Goal: Book appointment/travel/reservation

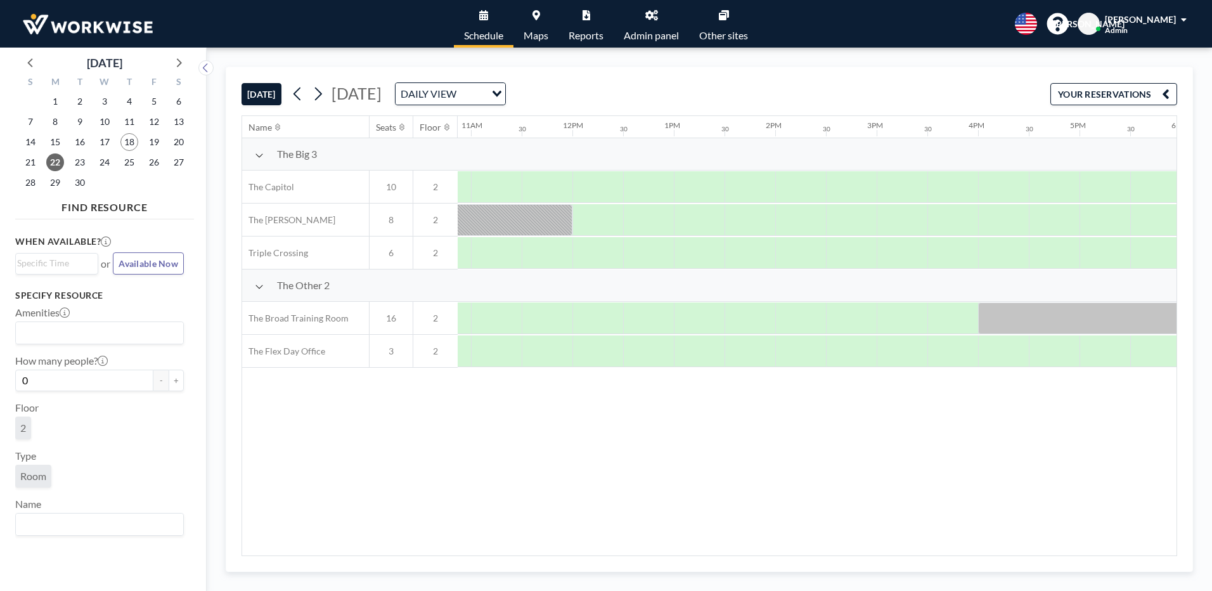
scroll to position [0, 1095]
click at [613, 321] on div at bounding box center [604, 318] width 51 height 32
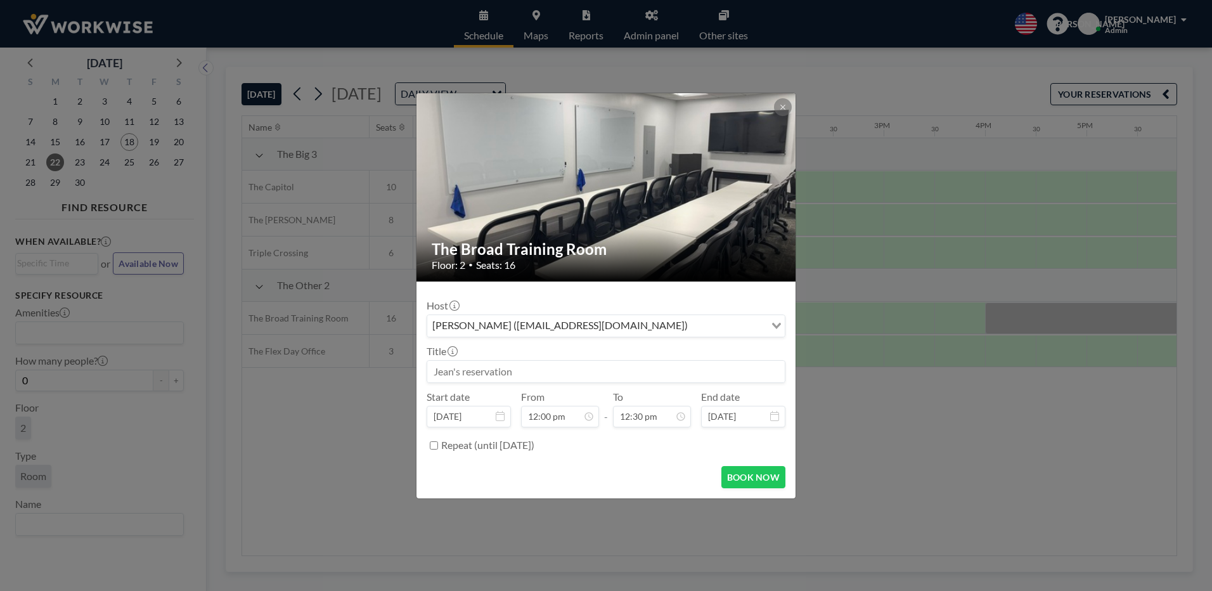
click at [774, 326] on icon "Search for option" at bounding box center [776, 326] width 9 height 6
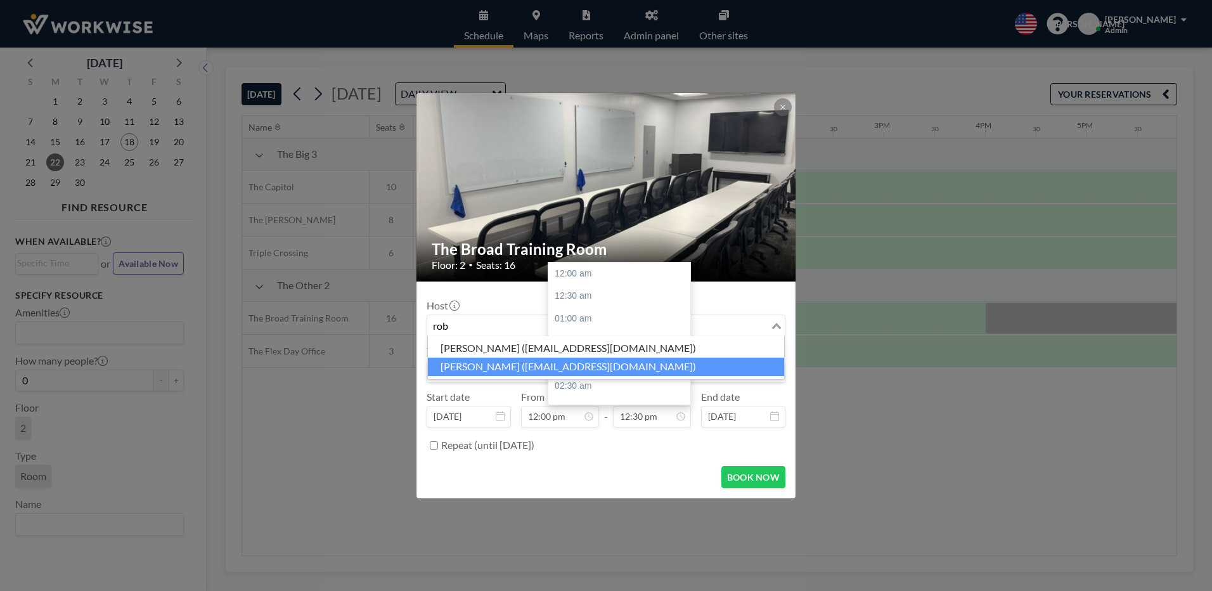
scroll to position [564, 0]
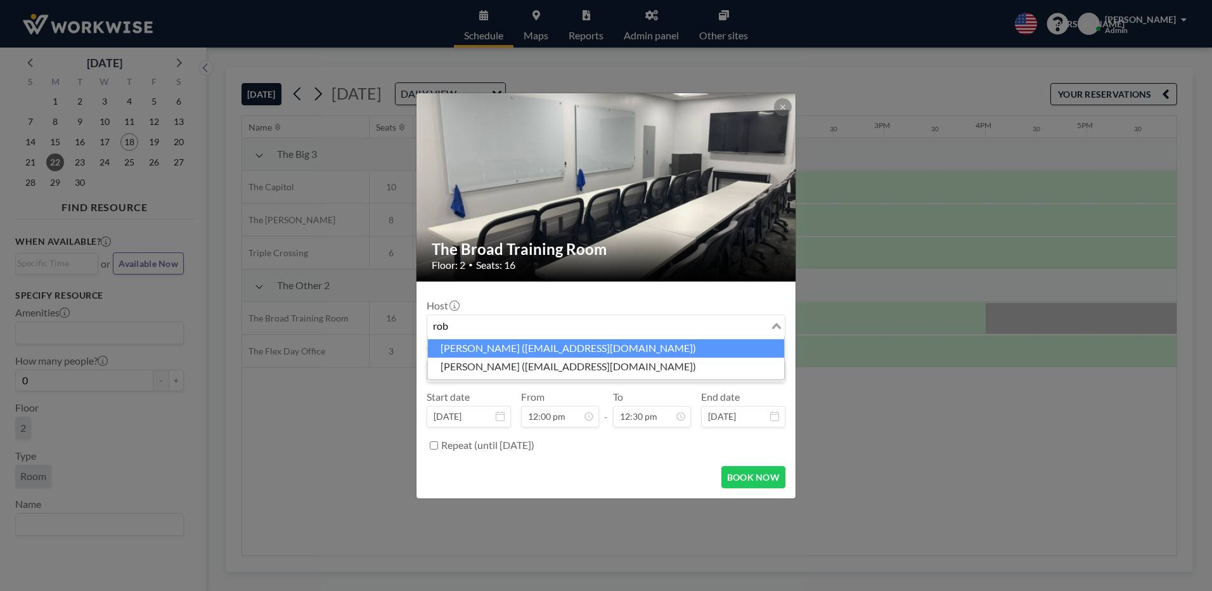
click at [458, 343] on li "[PERSON_NAME] ([EMAIL_ADDRESS][DOMAIN_NAME])" at bounding box center [606, 348] width 356 height 18
type input "rob"
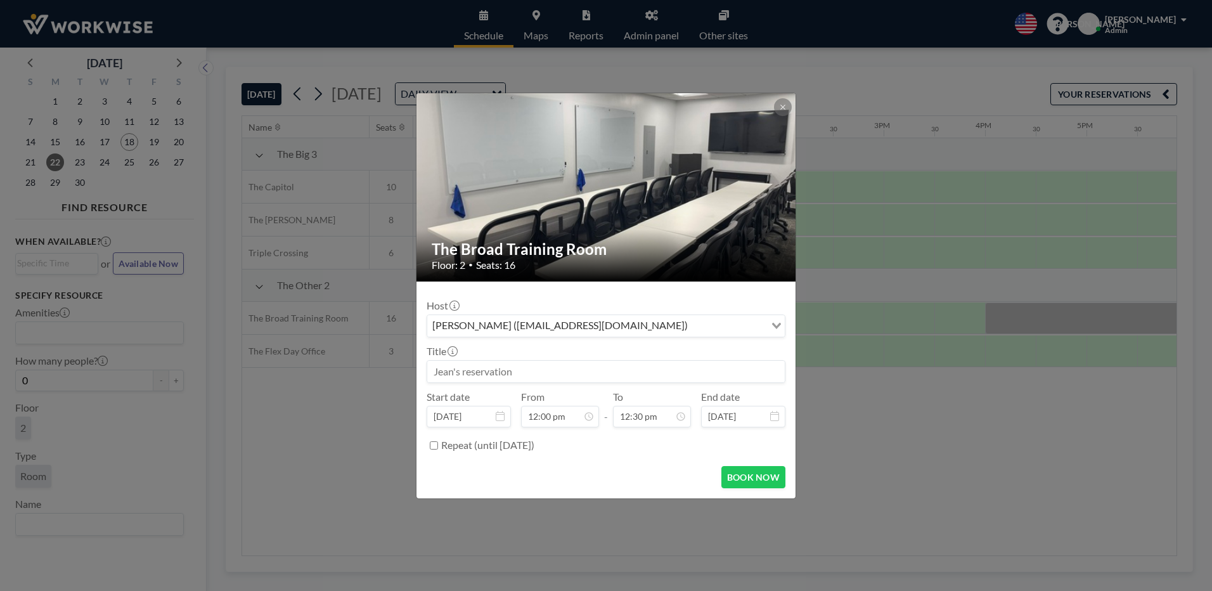
click at [487, 371] on input at bounding box center [606, 372] width 358 height 22
type input "cbf"
click at [749, 484] on button "BOOK NOW" at bounding box center [753, 477] width 64 height 22
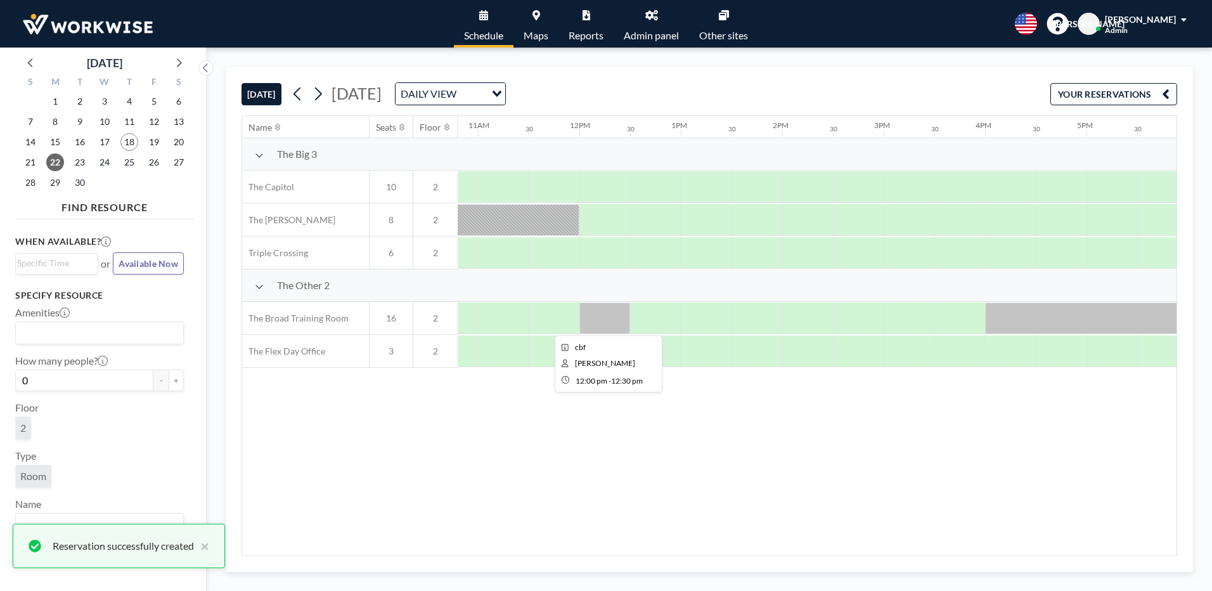
click at [603, 325] on div at bounding box center [604, 318] width 51 height 32
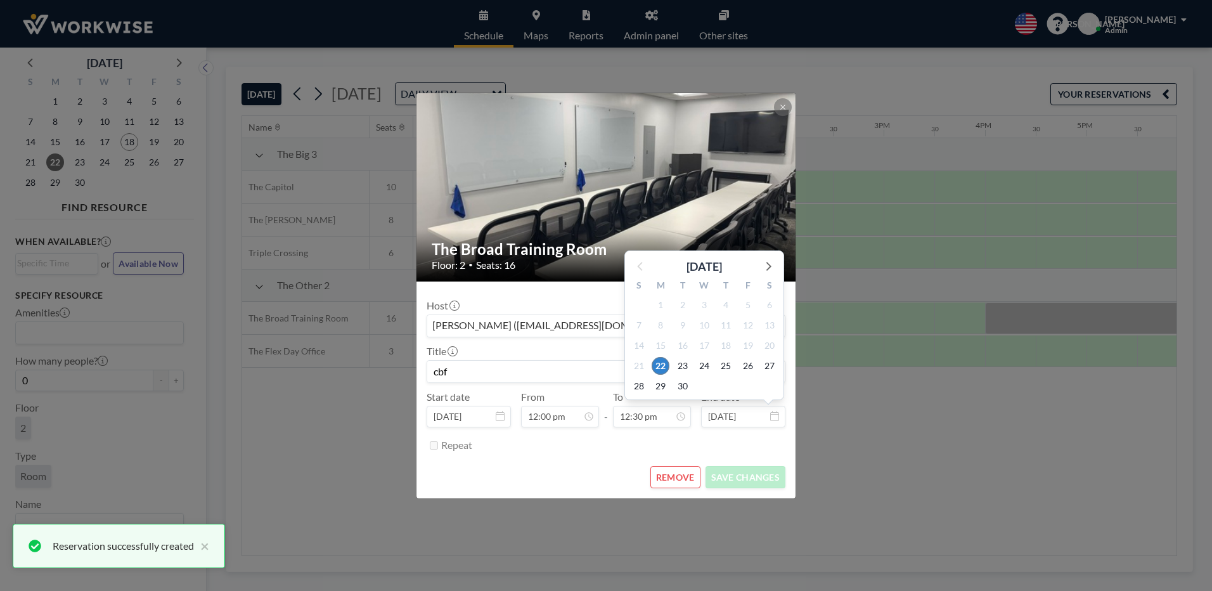
scroll to position [0, 0]
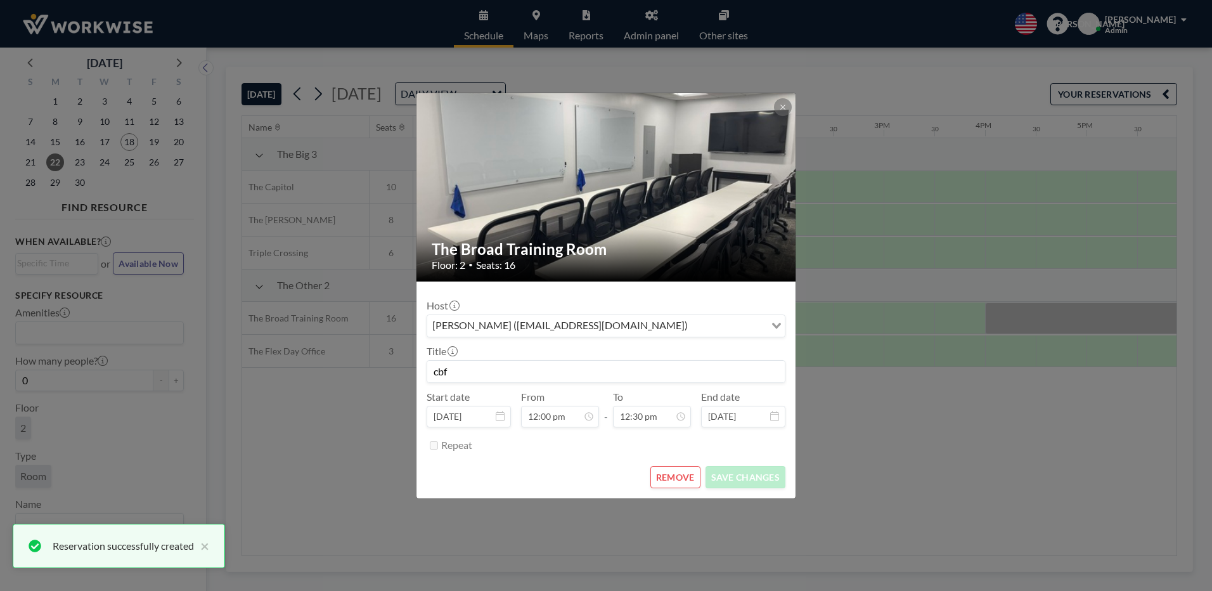
click at [697, 479] on button "REMOVE" at bounding box center [675, 477] width 50 height 22
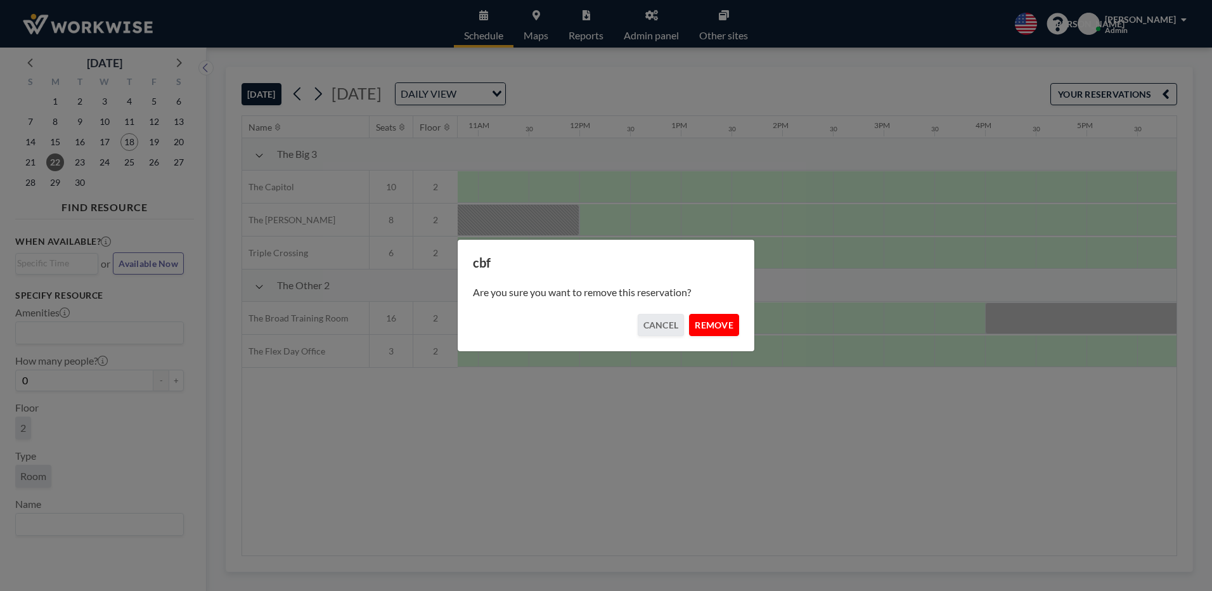
click at [691, 328] on button "REMOVE" at bounding box center [714, 325] width 50 height 22
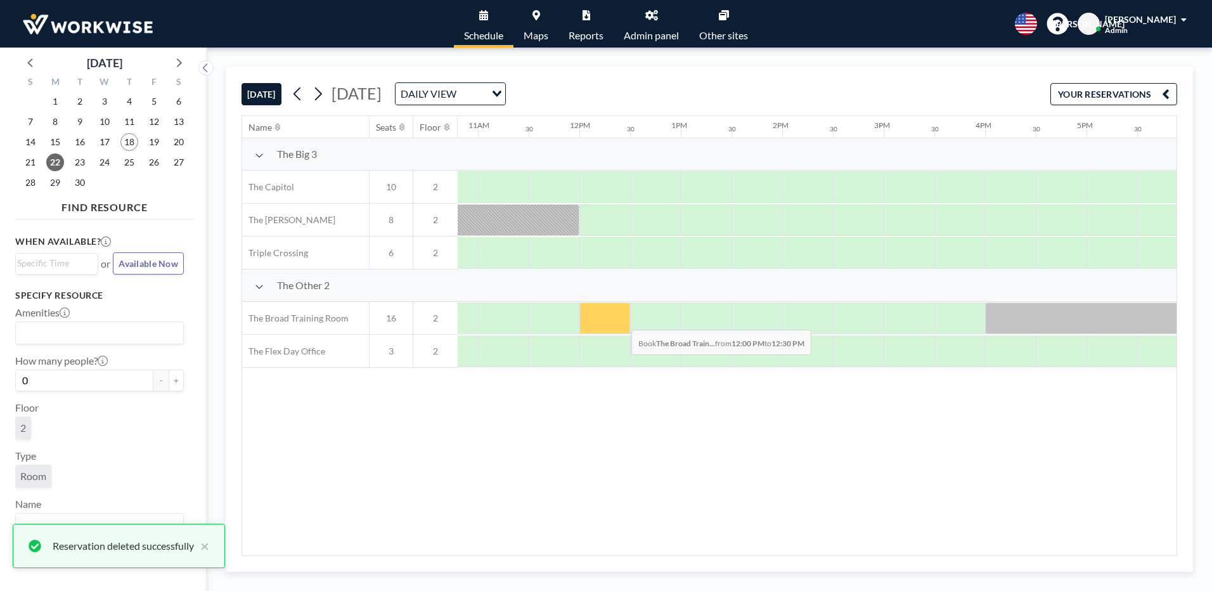
click at [621, 320] on div at bounding box center [604, 318] width 51 height 32
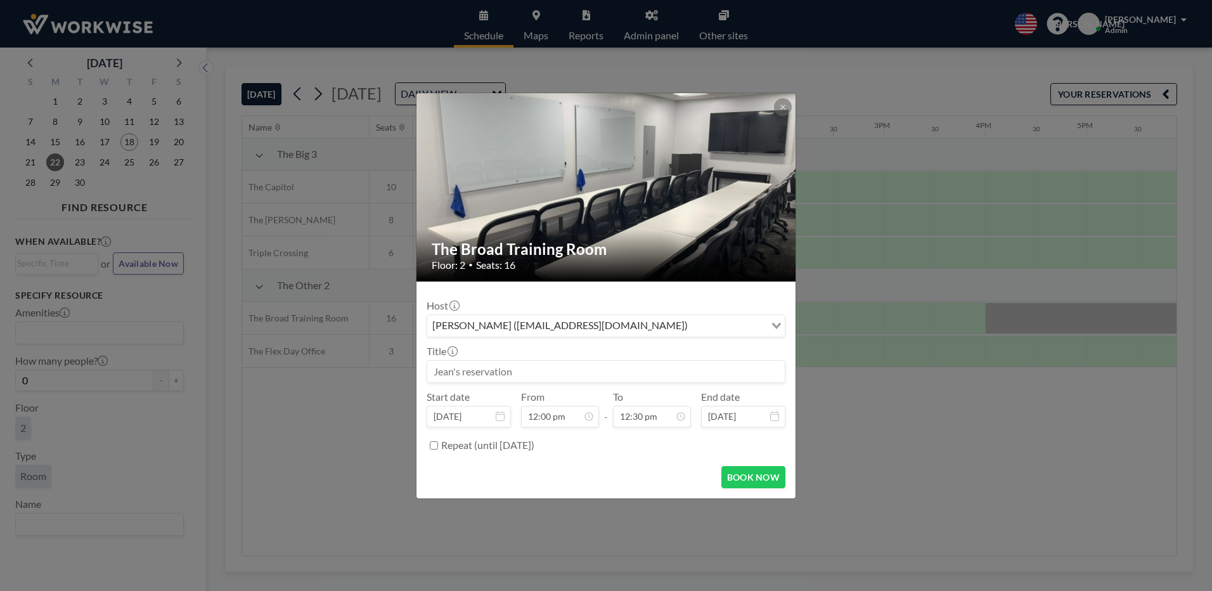
click at [775, 333] on div "Loading..." at bounding box center [775, 324] width 20 height 19
type input "c"
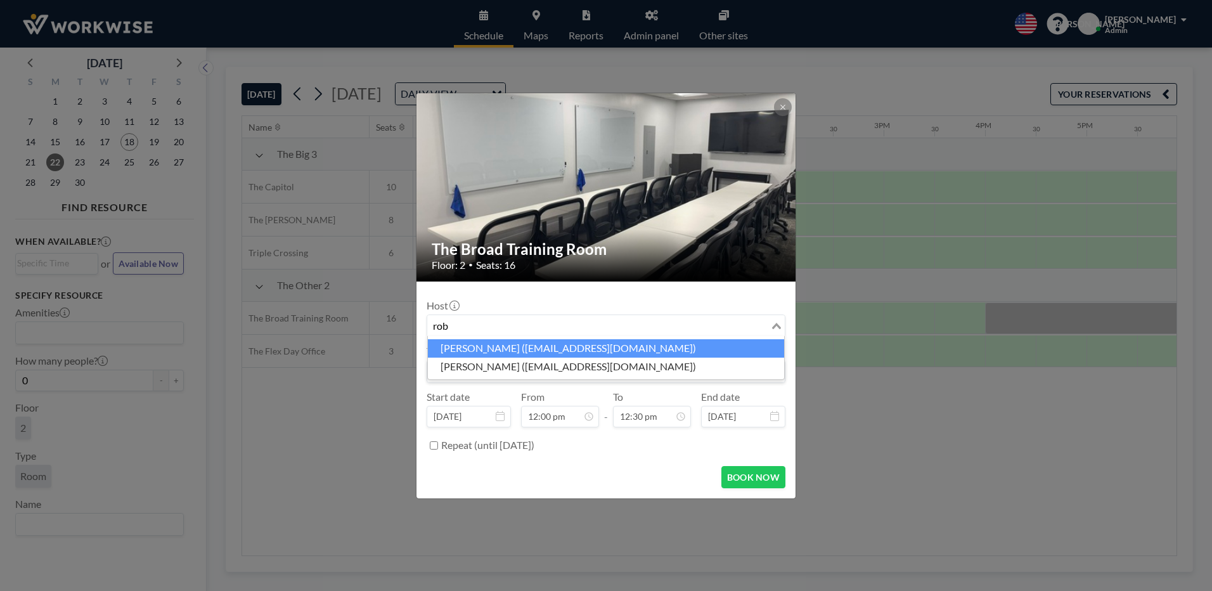
click at [471, 349] on li "[PERSON_NAME] ([EMAIL_ADDRESS][DOMAIN_NAME])" at bounding box center [606, 348] width 356 height 18
type input "rob"
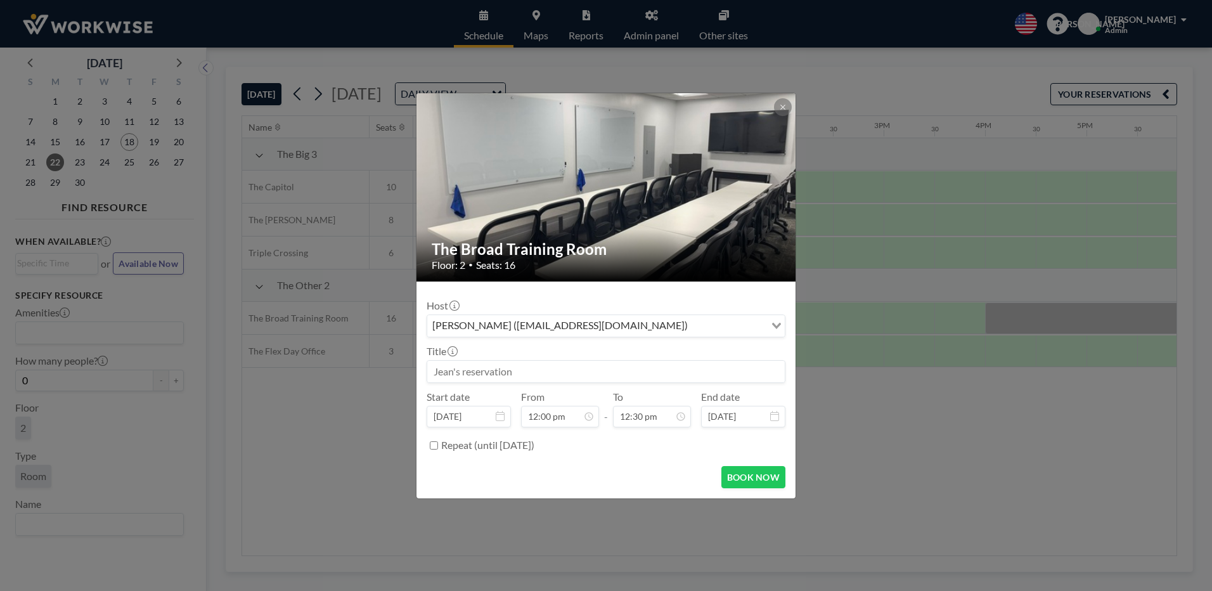
click at [475, 376] on input at bounding box center [606, 372] width 358 height 22
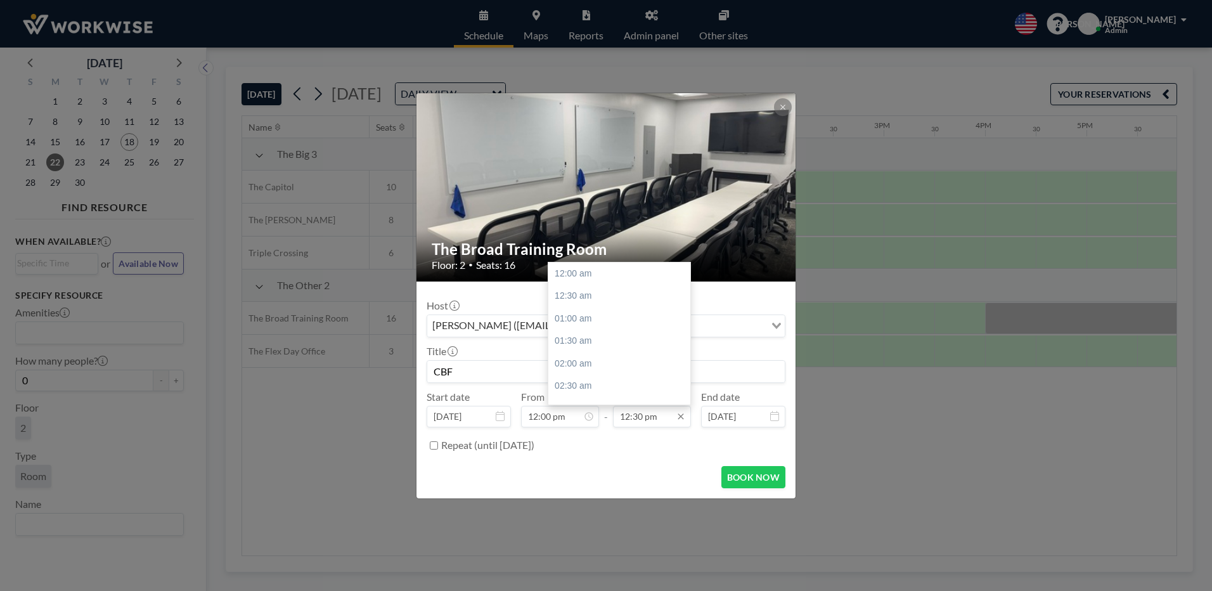
scroll to position [564, 0]
type input "CBF"
click at [681, 421] on icon at bounding box center [681, 416] width 10 height 10
click at [684, 413] on icon at bounding box center [681, 416] width 10 height 10
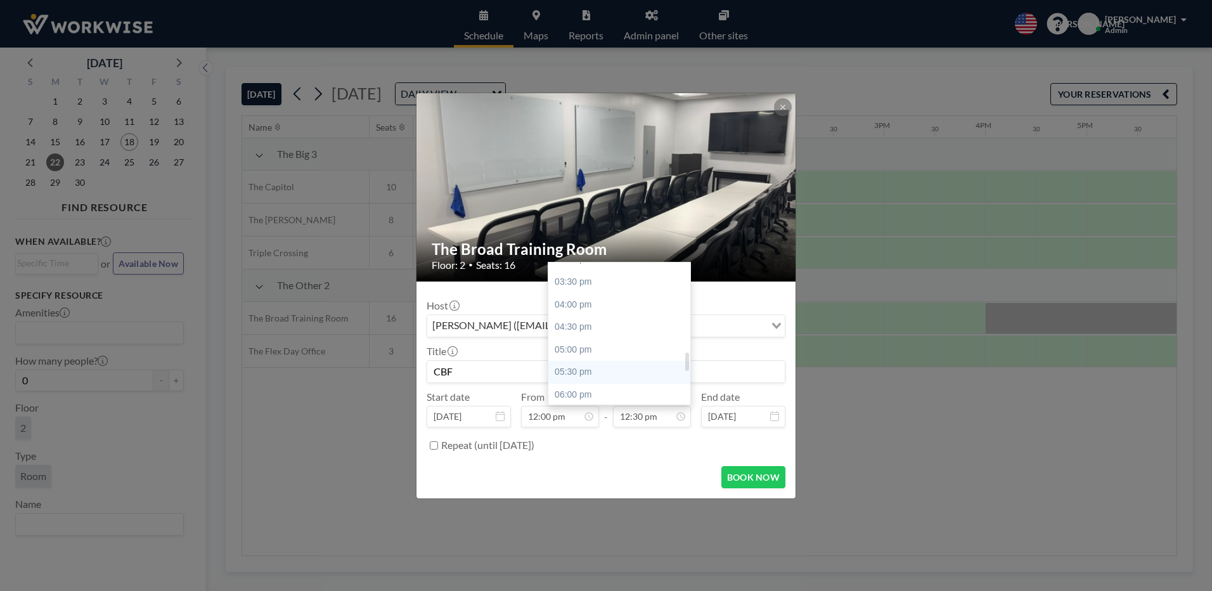
click at [575, 309] on div "04:00 pm" at bounding box center [622, 305] width 148 height 23
type input "04:00 pm"
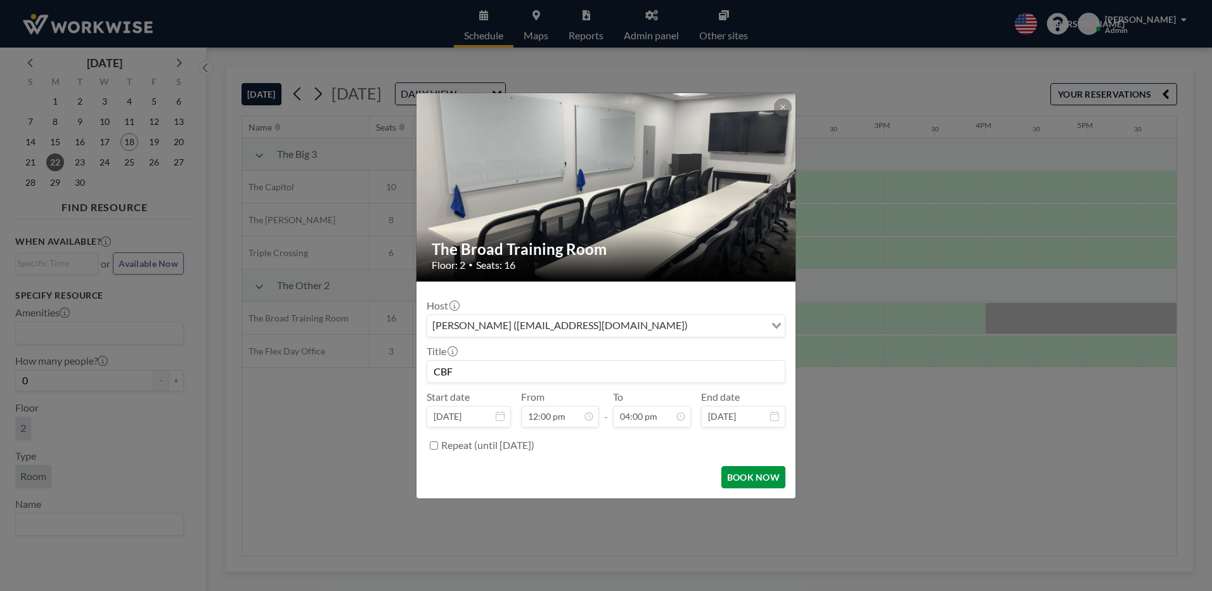
click at [754, 482] on button "BOOK NOW" at bounding box center [753, 477] width 64 height 22
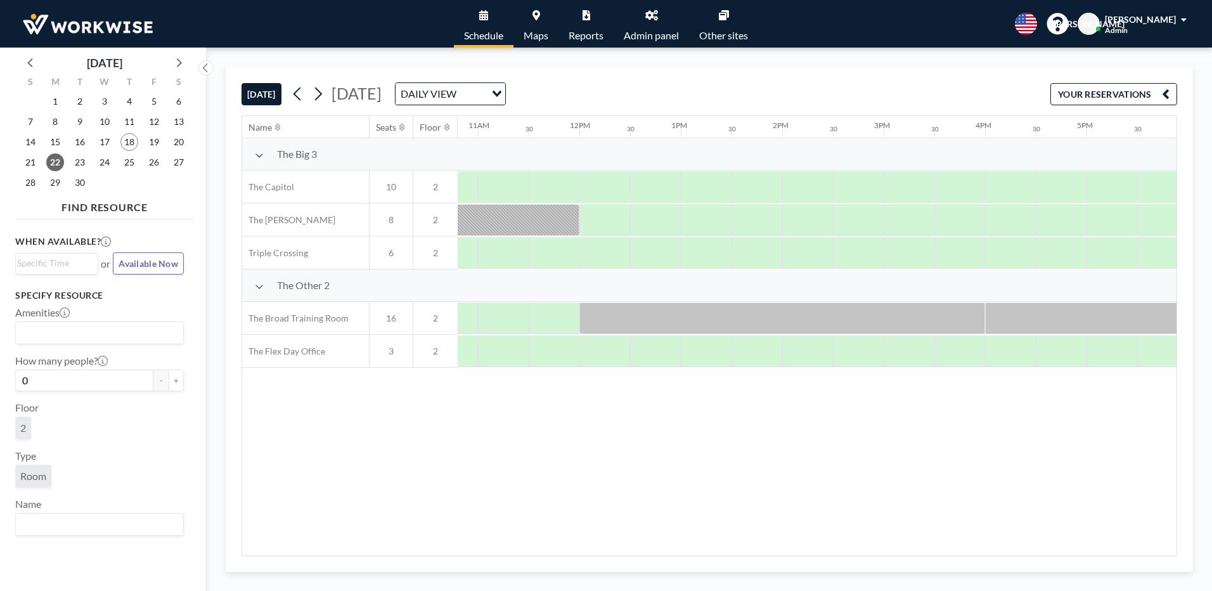
click at [651, 18] on icon at bounding box center [651, 15] width 13 height 10
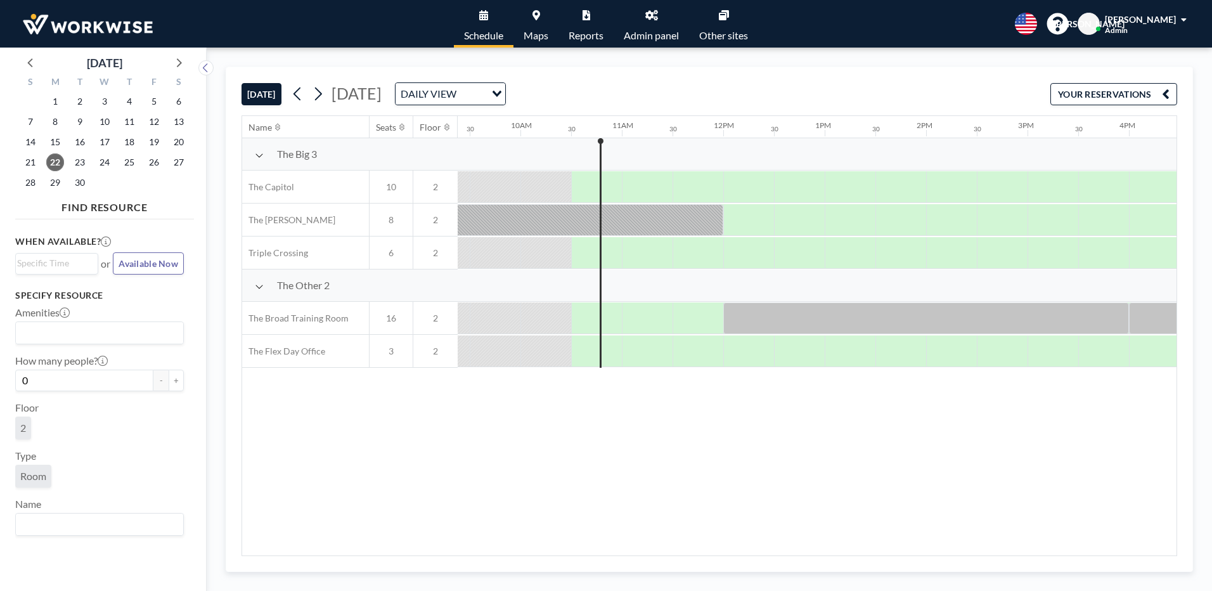
scroll to position [0, 1014]
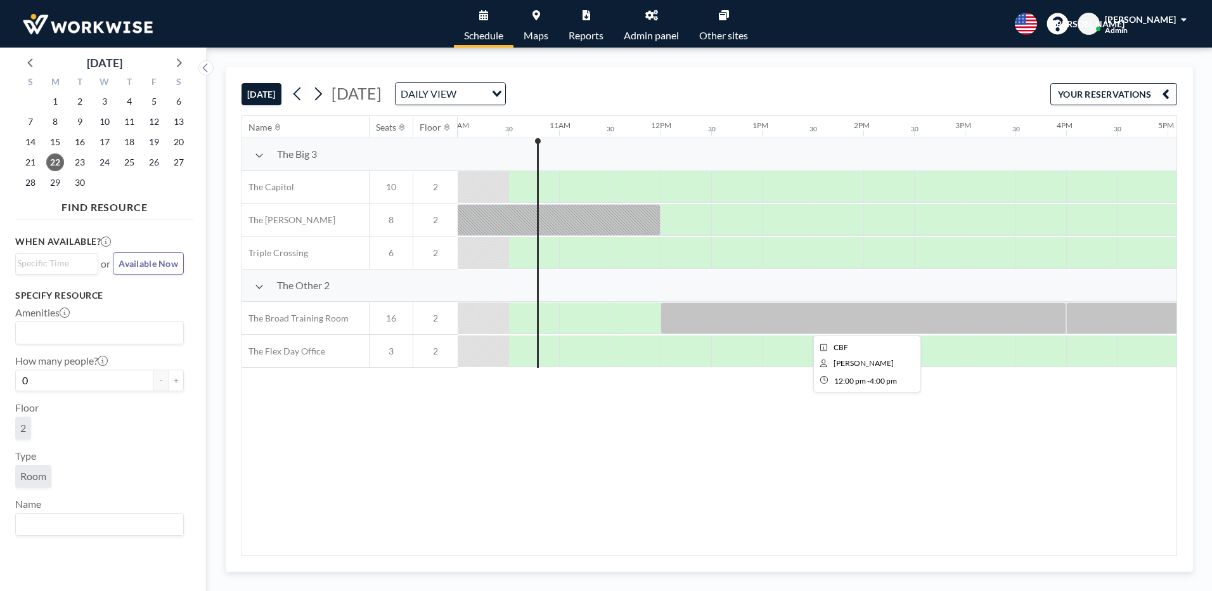
drag, startPoint x: 734, startPoint y: 321, endPoint x: 708, endPoint y: 317, distance: 26.3
click at [708, 317] on div at bounding box center [864, 318] width 406 height 32
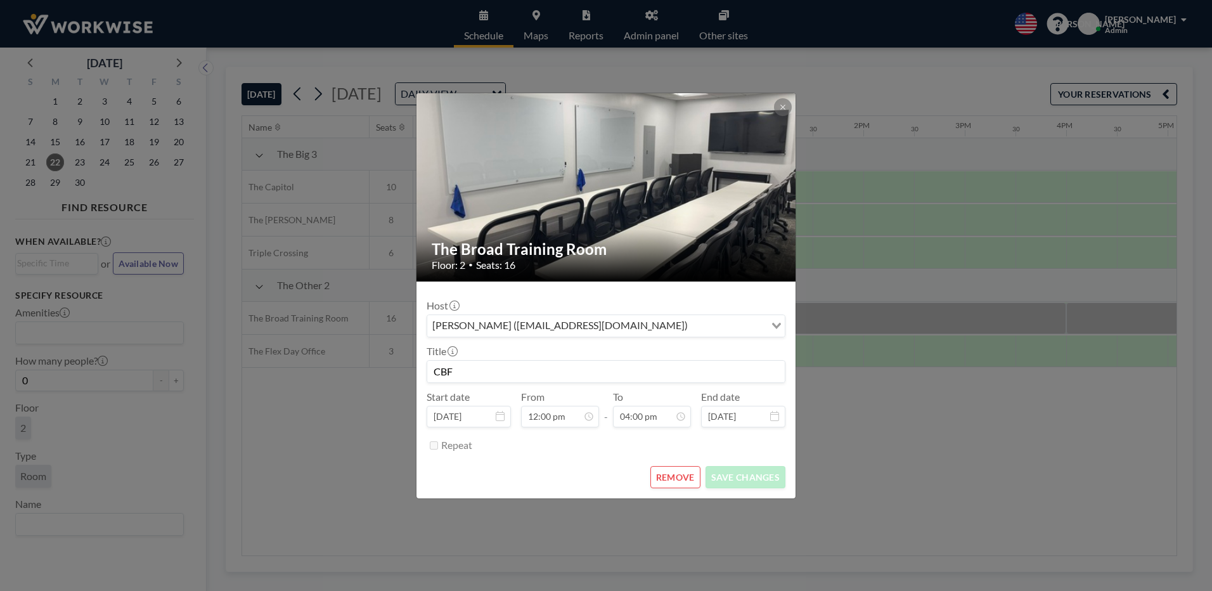
click at [708, 318] on input "Search for option" at bounding box center [728, 326] width 72 height 16
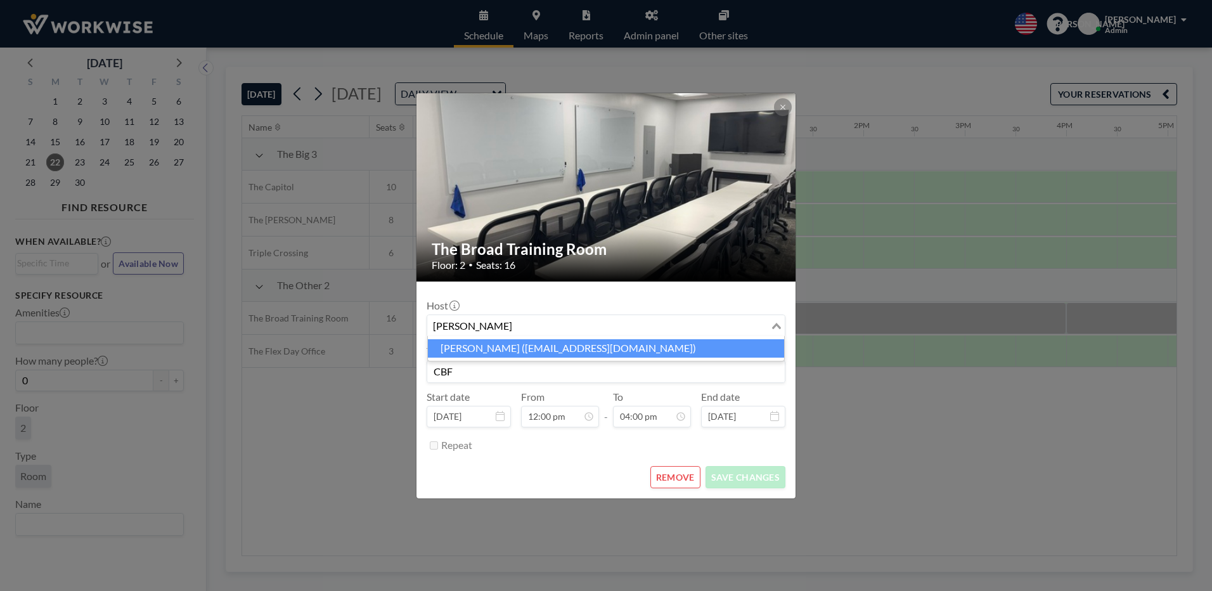
click at [532, 354] on li "Jean Ariante (receptionist@workwiseoffice.com)" at bounding box center [606, 348] width 356 height 18
type input "jean"
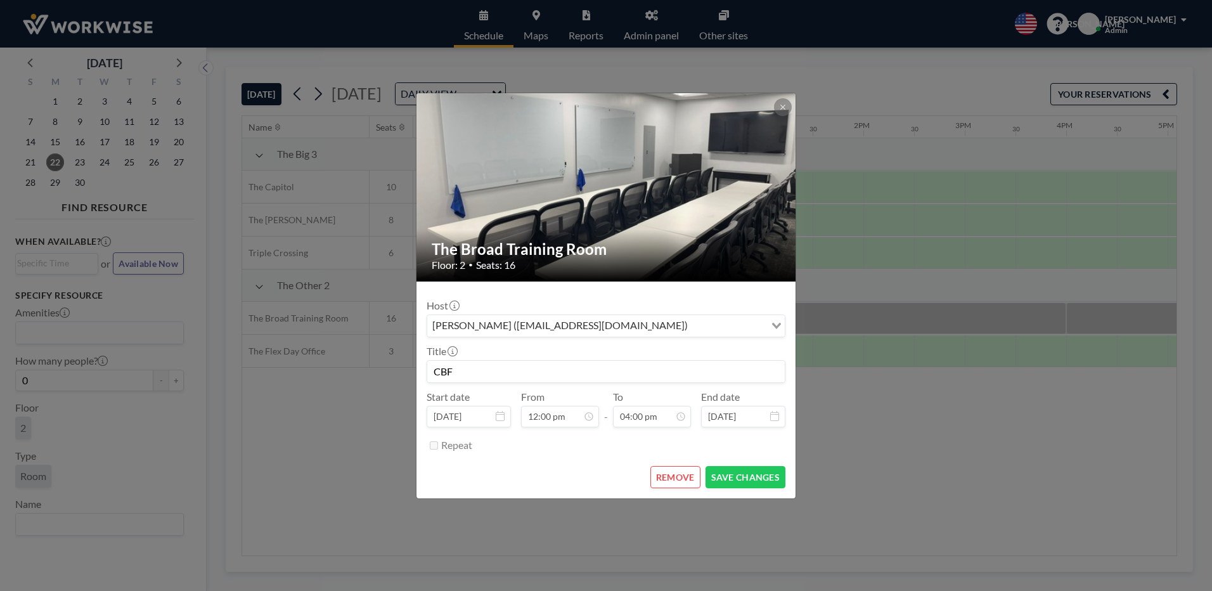
click at [529, 377] on input "CBF" at bounding box center [606, 372] width 358 height 22
type input "C"
type input "Block for CBFVA"
click at [739, 462] on form "Host Jean Ariante (receptionist@workwiseoffice.com) Loading... Title Block for …" at bounding box center [605, 389] width 379 height 217
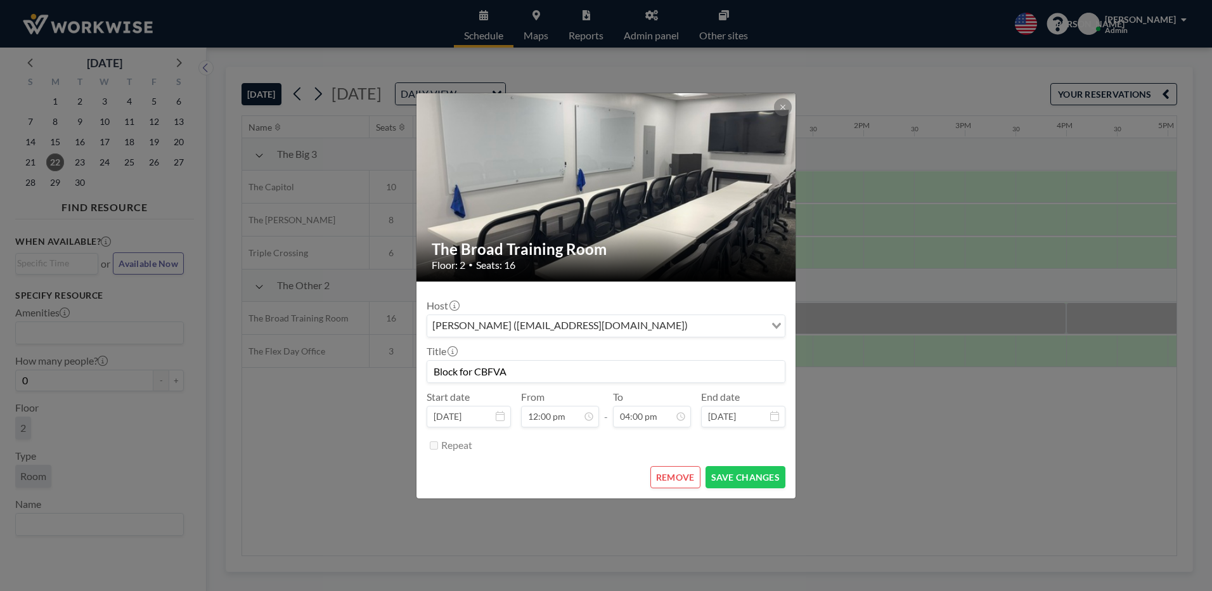
click at [742, 490] on form "Host Jean Ariante (receptionist@workwiseoffice.com) Loading... Title Block for …" at bounding box center [605, 389] width 379 height 217
click at [743, 472] on button "SAVE CHANGES" at bounding box center [746, 477] width 80 height 22
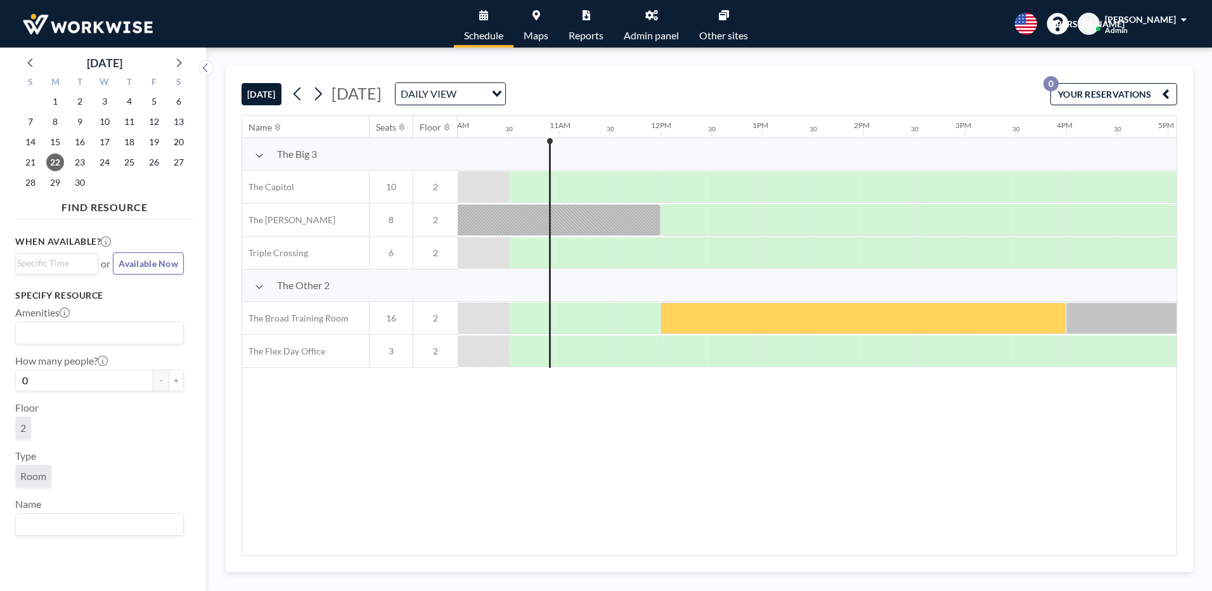
click at [654, 27] on link "Admin panel" at bounding box center [651, 24] width 75 height 48
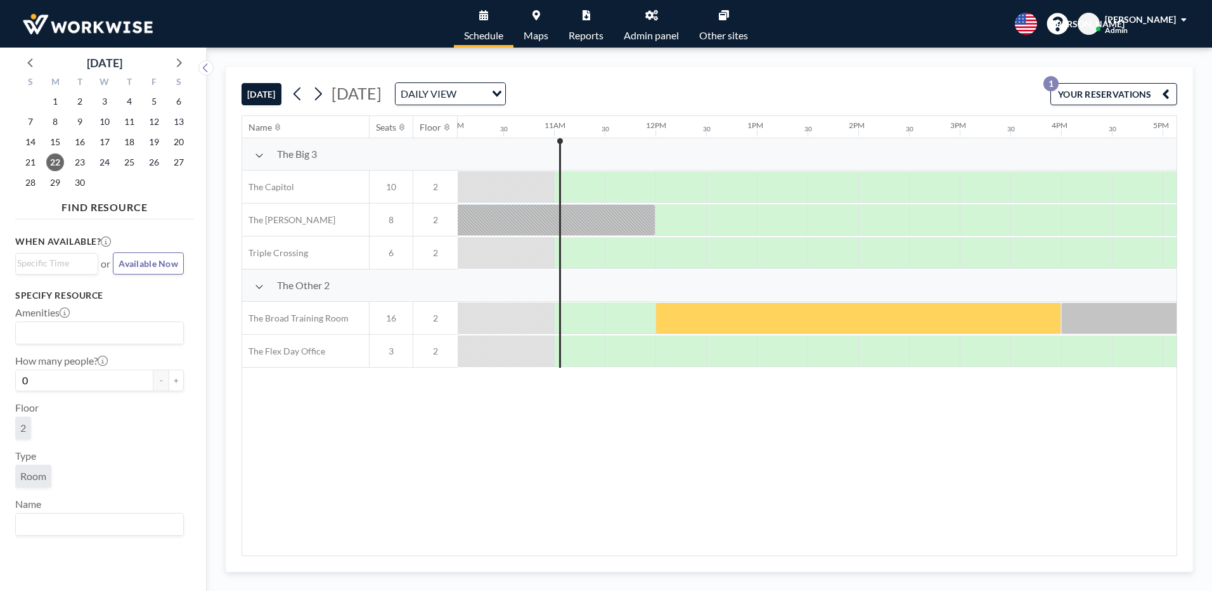
scroll to position [0, 1065]
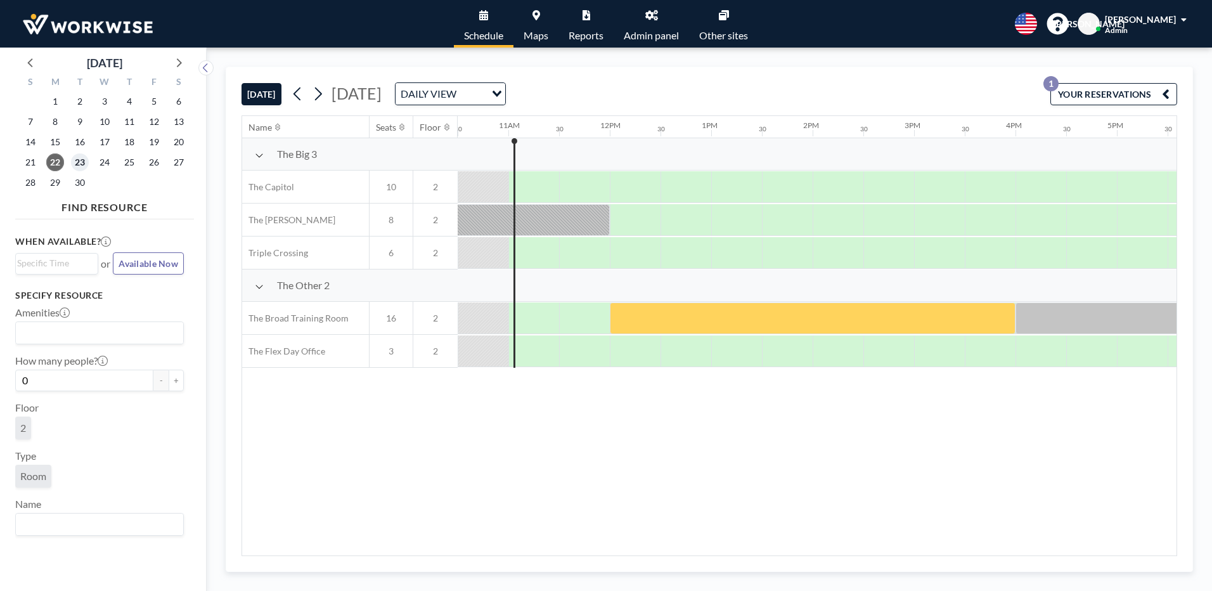
click at [78, 158] on span "23" at bounding box center [80, 162] width 18 height 18
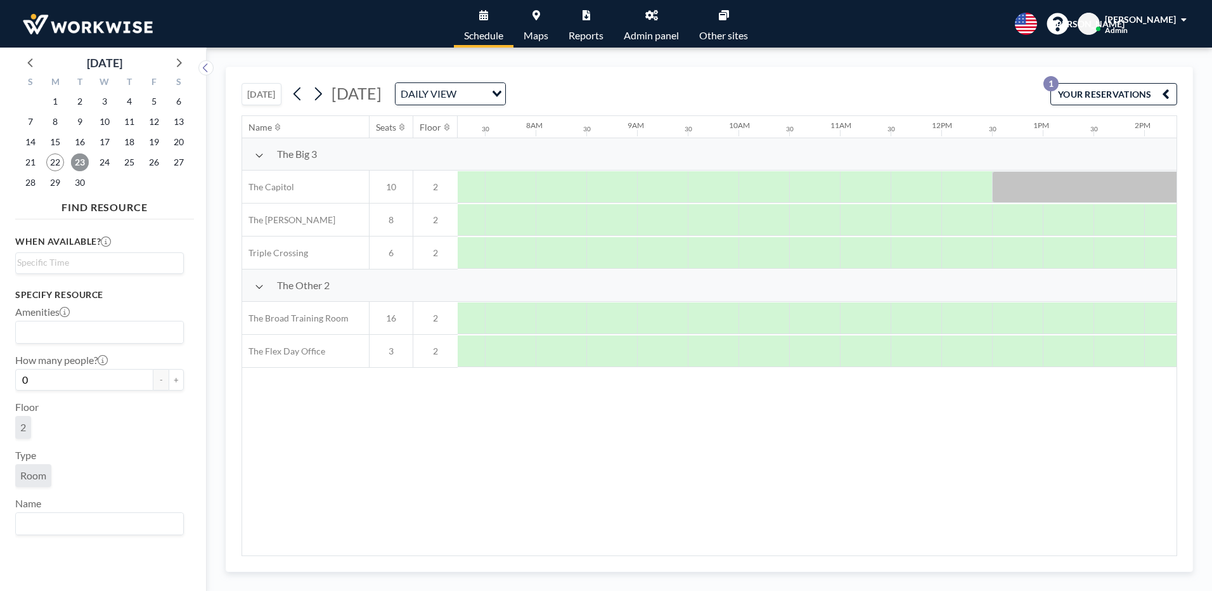
scroll to position [0, 761]
